Goal: Find specific page/section: Find specific page/section

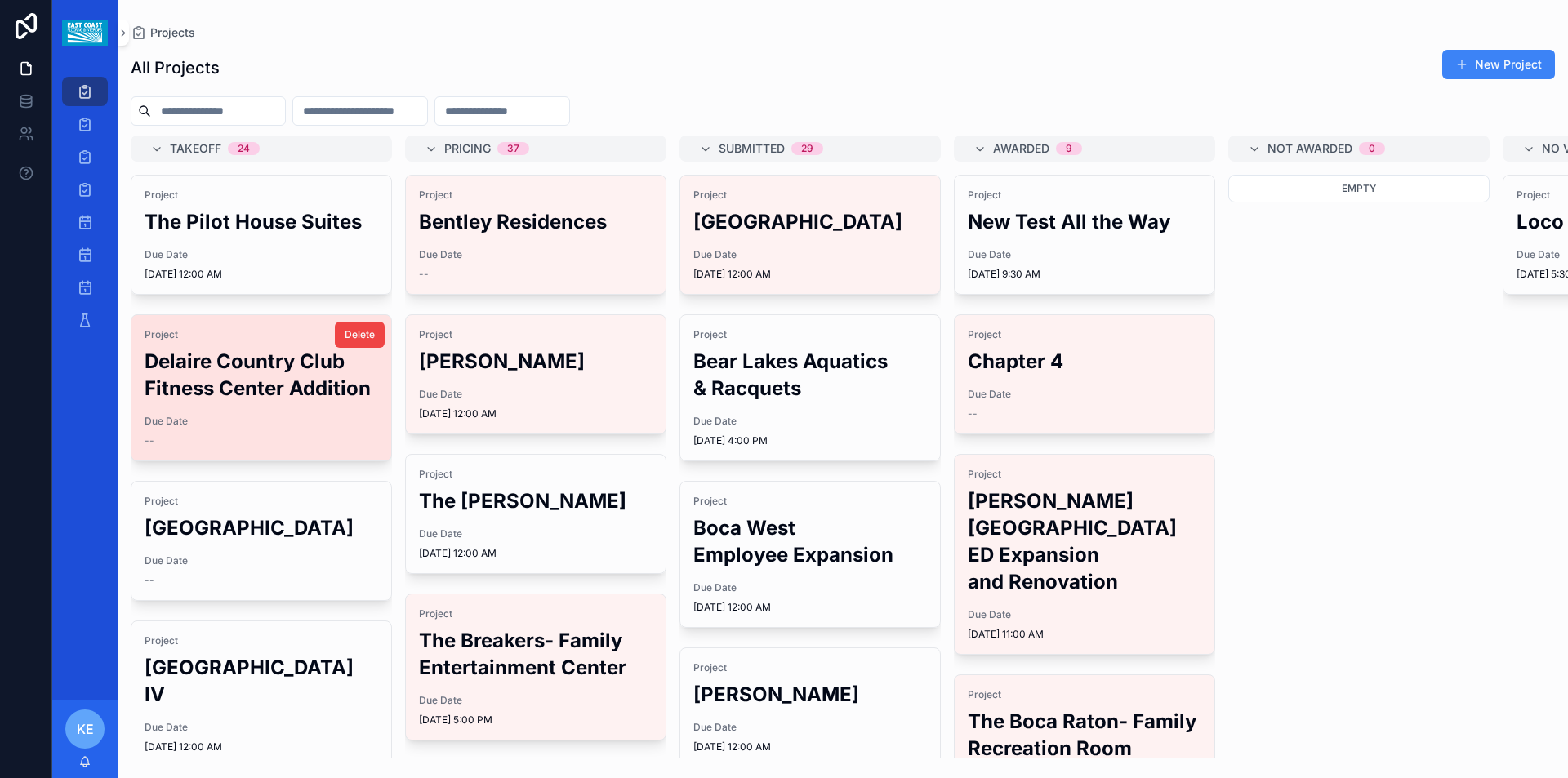
click at [258, 402] on h2 "Delaire Country Club Fitness Center Addition" at bounding box center [261, 374] width 234 height 53
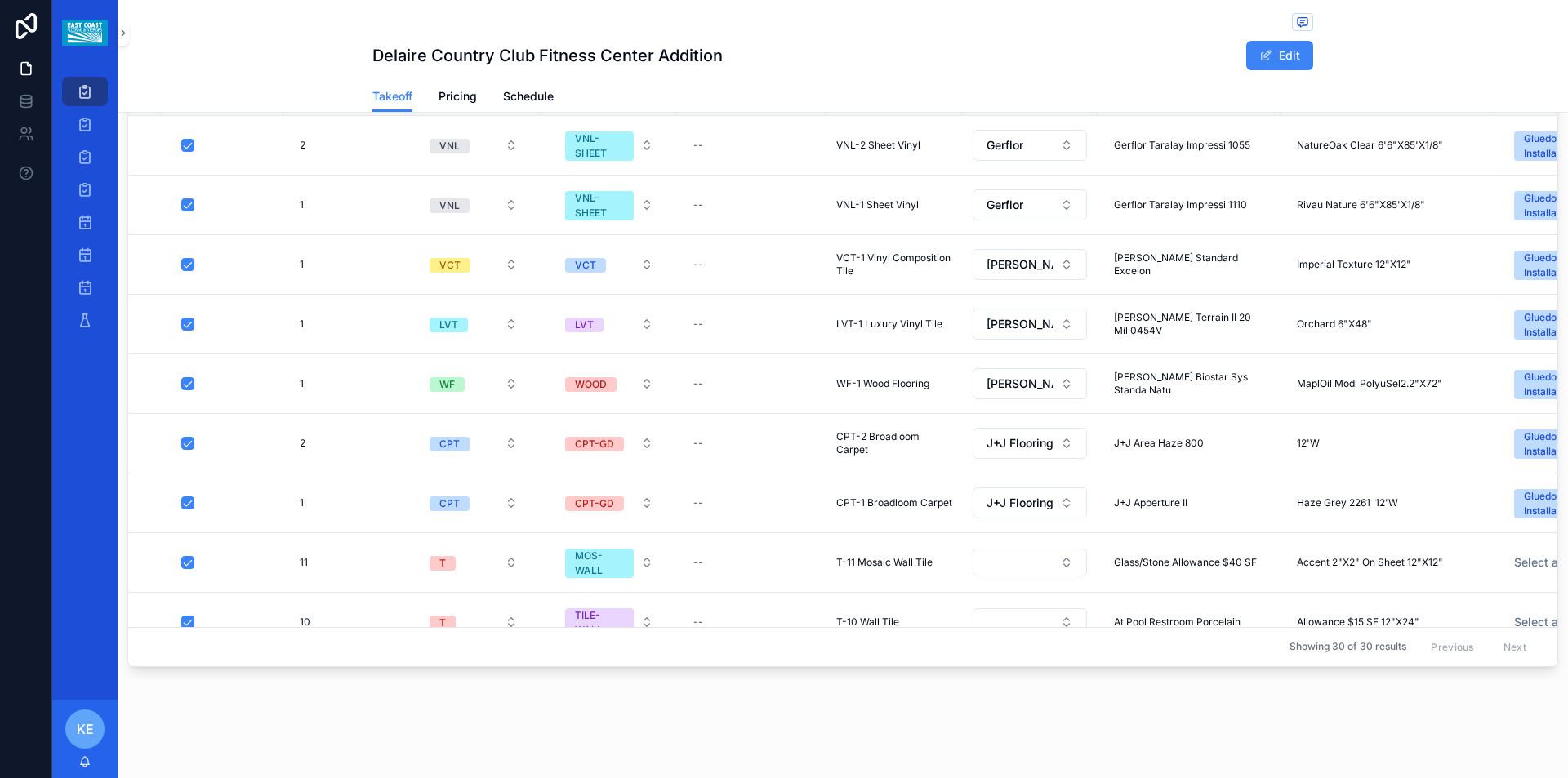
click at [89, 85] on icon "scrollable content" at bounding box center [85, 91] width 16 height 16
